Goal: Transaction & Acquisition: Purchase product/service

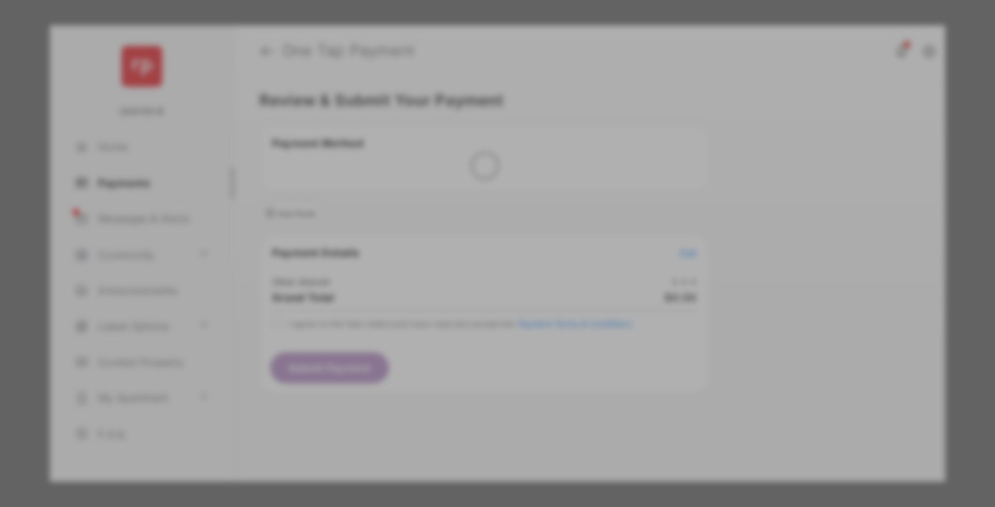
click at [471, 228] on div "Other Amount" at bounding box center [471, 240] width 230 height 24
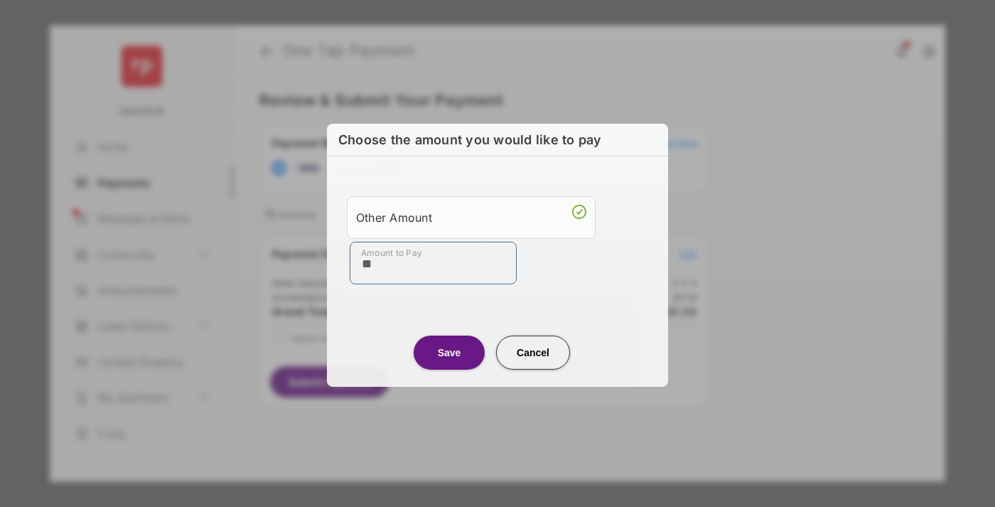
type input "**"
click at [449, 351] on button "Save" at bounding box center [449, 352] width 71 height 34
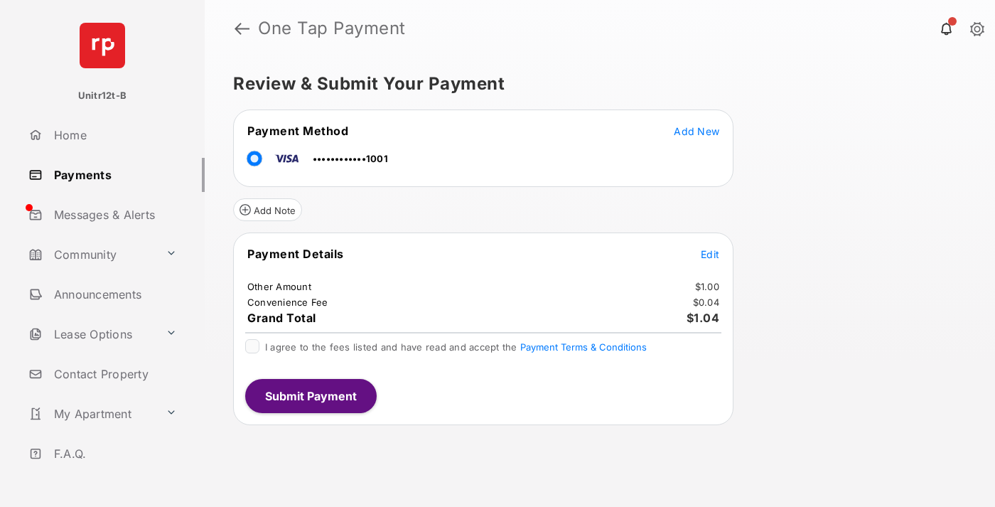
click at [710, 254] on span "Edit" at bounding box center [710, 254] width 18 height 12
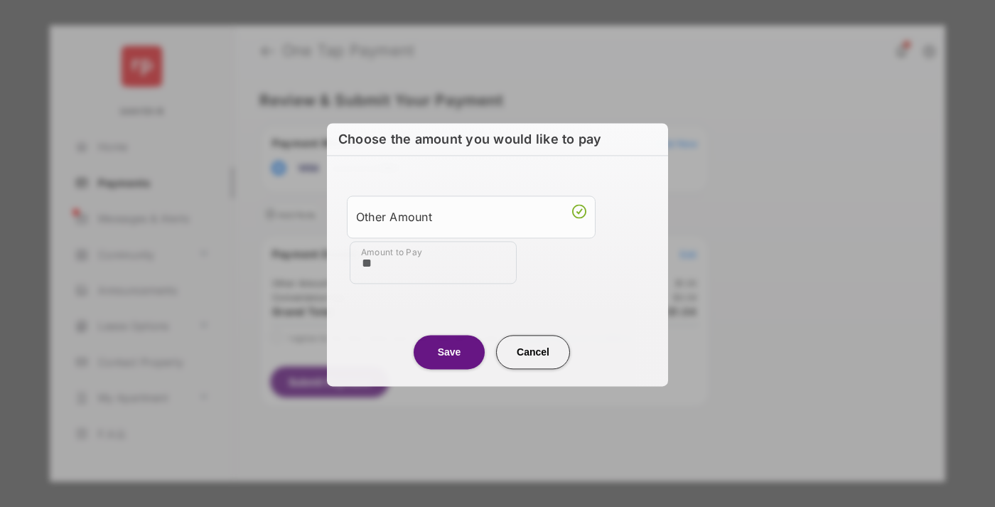
click at [449, 351] on button "Save" at bounding box center [449, 352] width 71 height 34
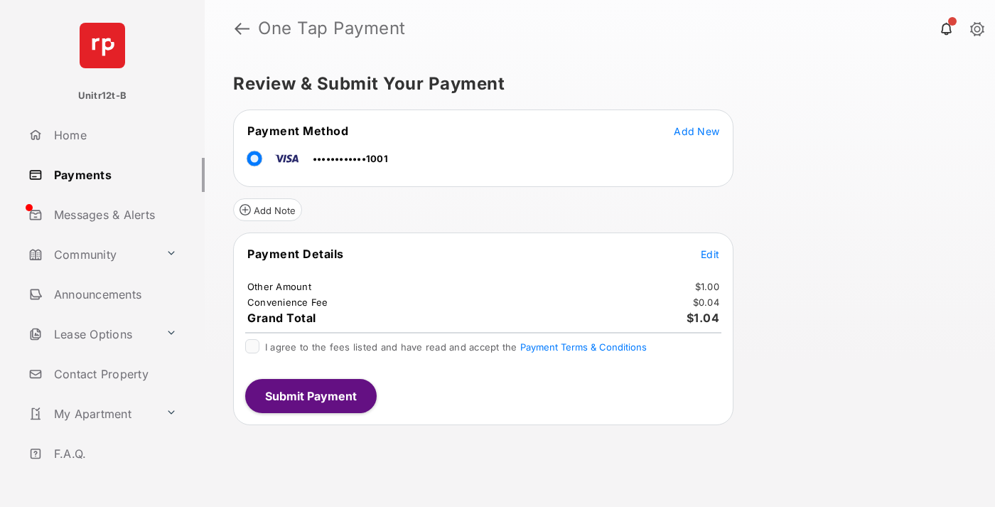
click at [310, 395] on button "Submit Payment" at bounding box center [310, 396] width 131 height 34
